Goal: Browse casually: Explore the website without a specific task or goal

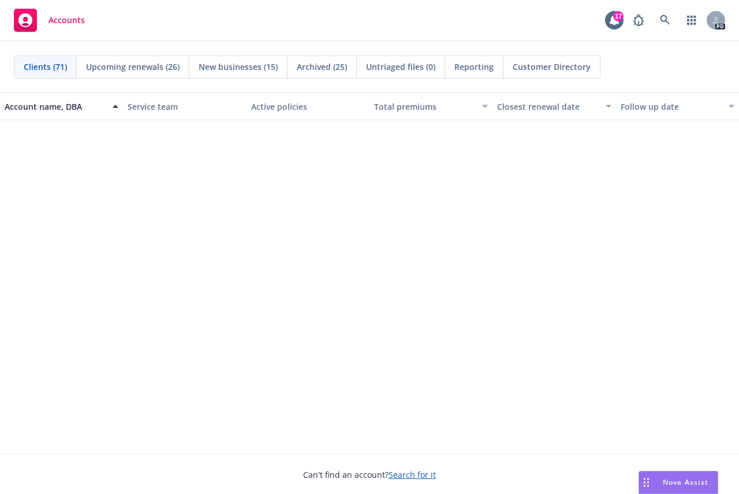
scroll to position [2831, 0]
